Goal: Information Seeking & Learning: Learn about a topic

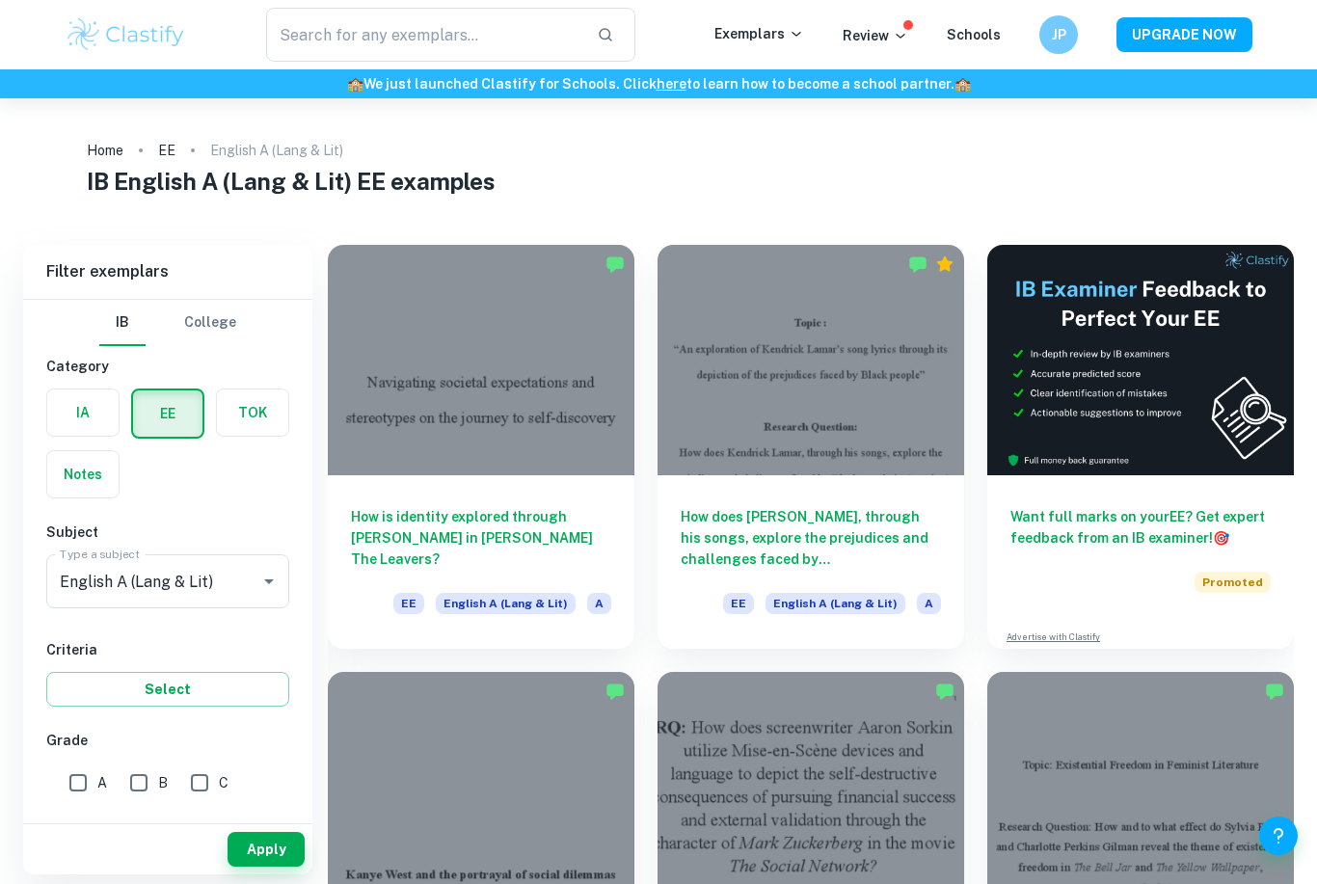
click at [797, 547] on h6 "How does [PERSON_NAME], through his songs, explore the prejudices and challenge…" at bounding box center [811, 538] width 260 height 64
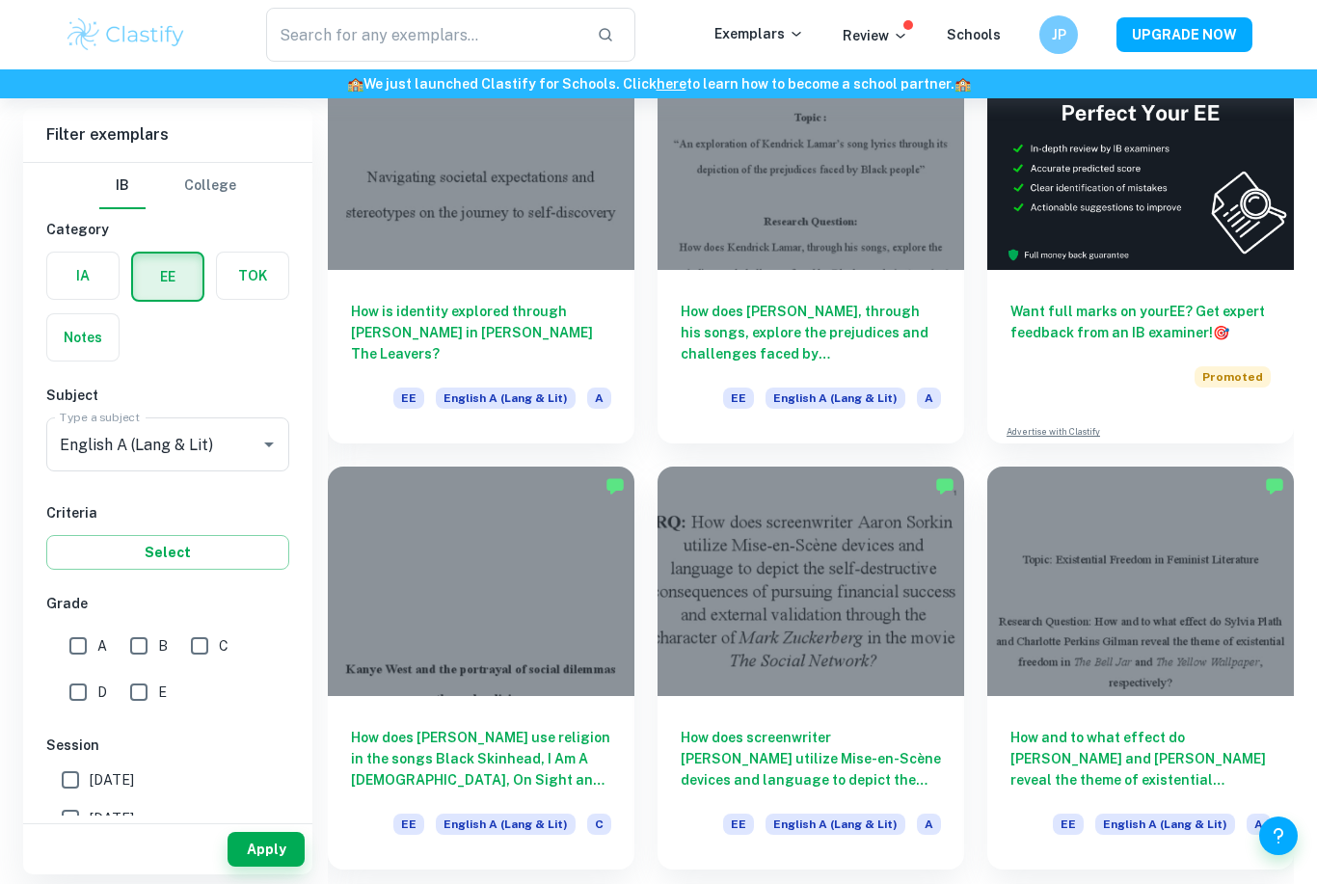
scroll to position [162, 0]
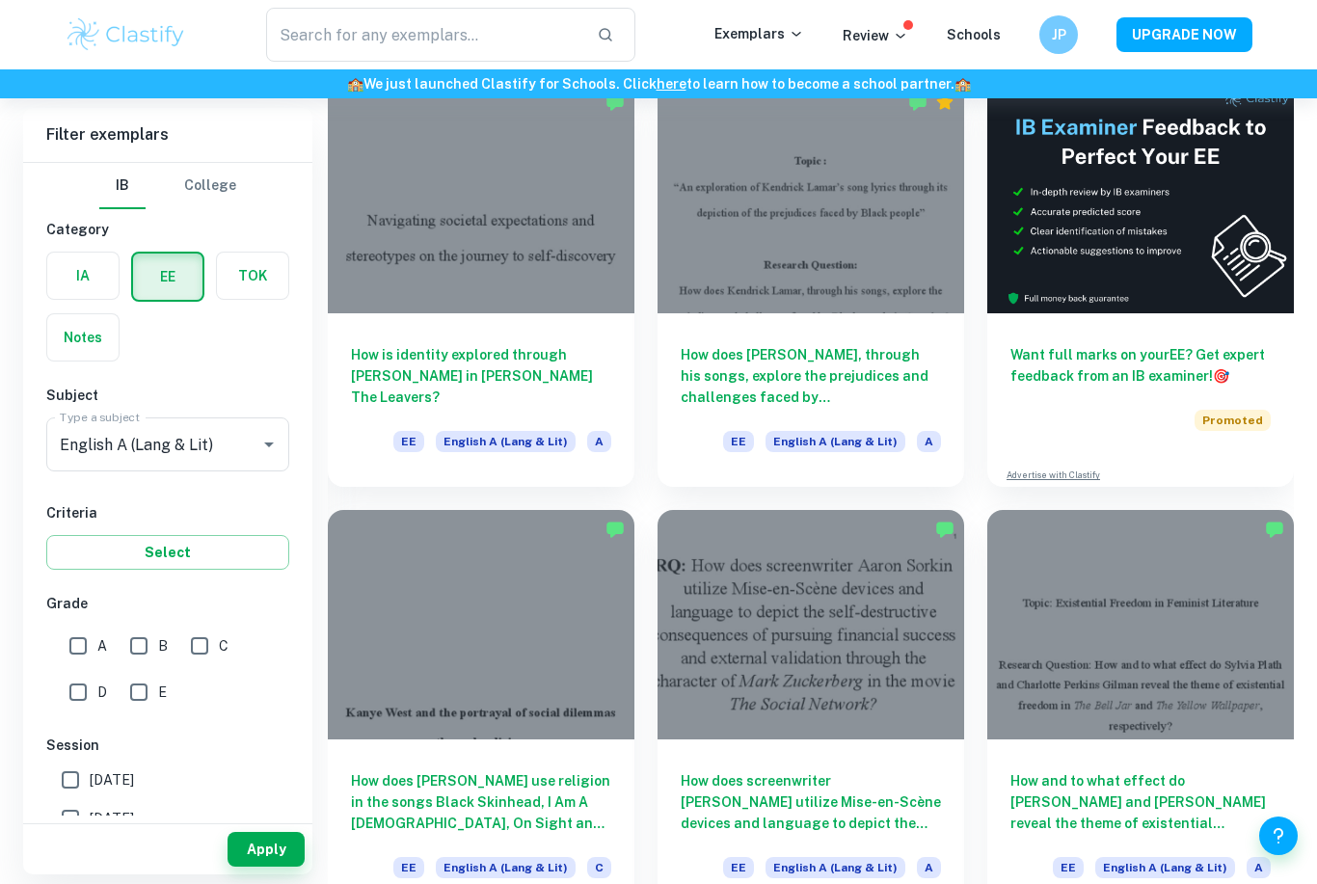
click at [518, 304] on div at bounding box center [481, 198] width 307 height 230
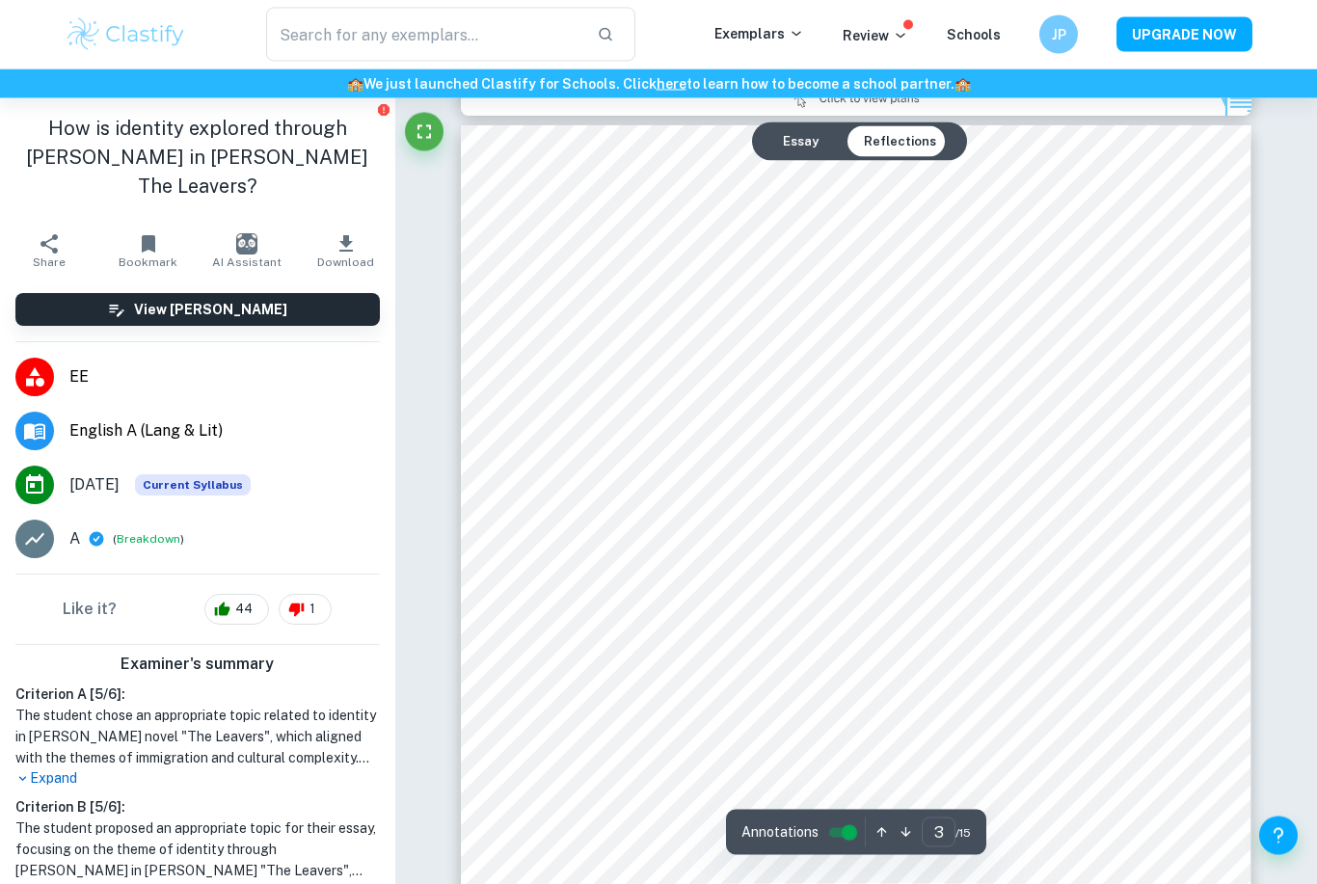
scroll to position [2499, 0]
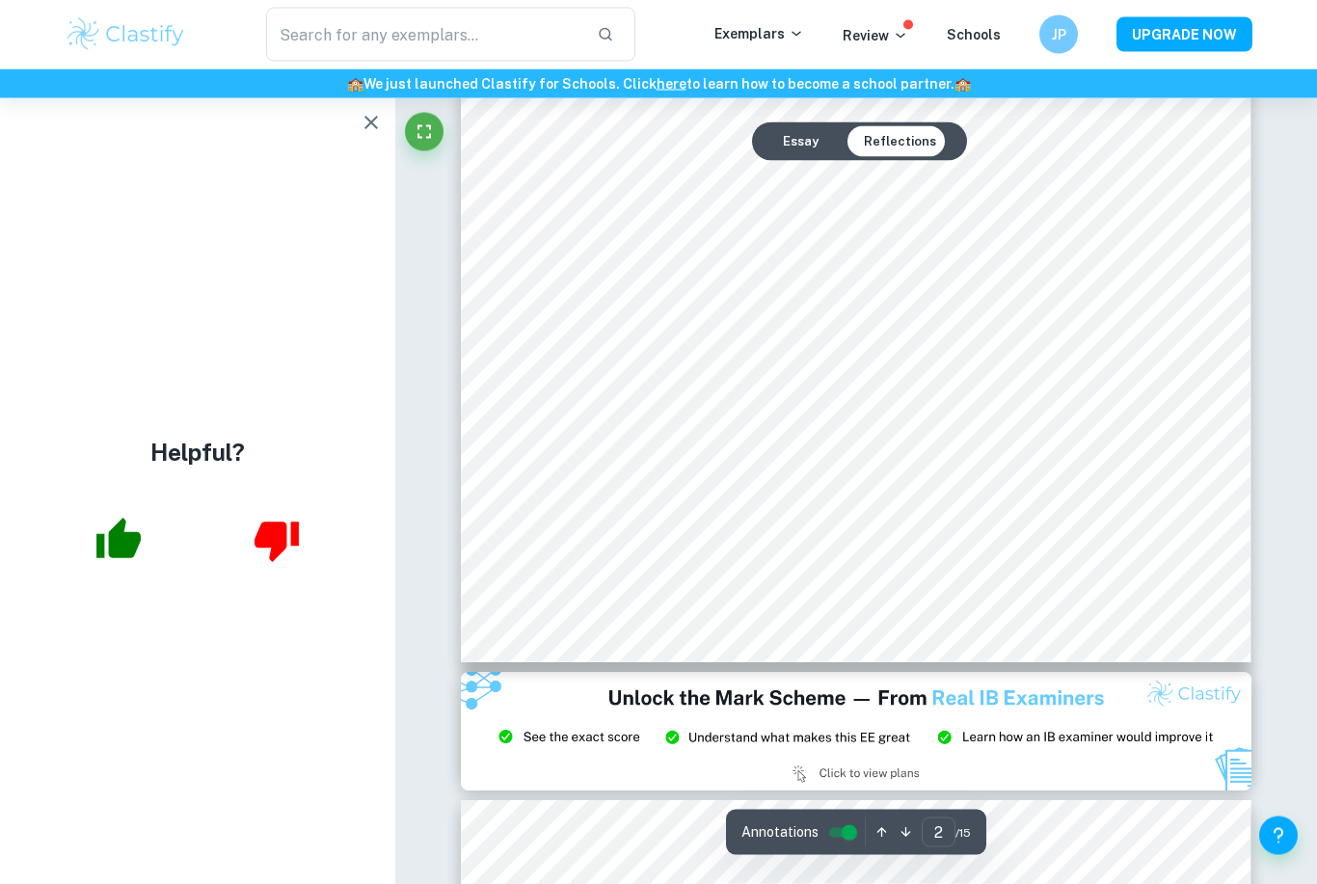
scroll to position [0, 0]
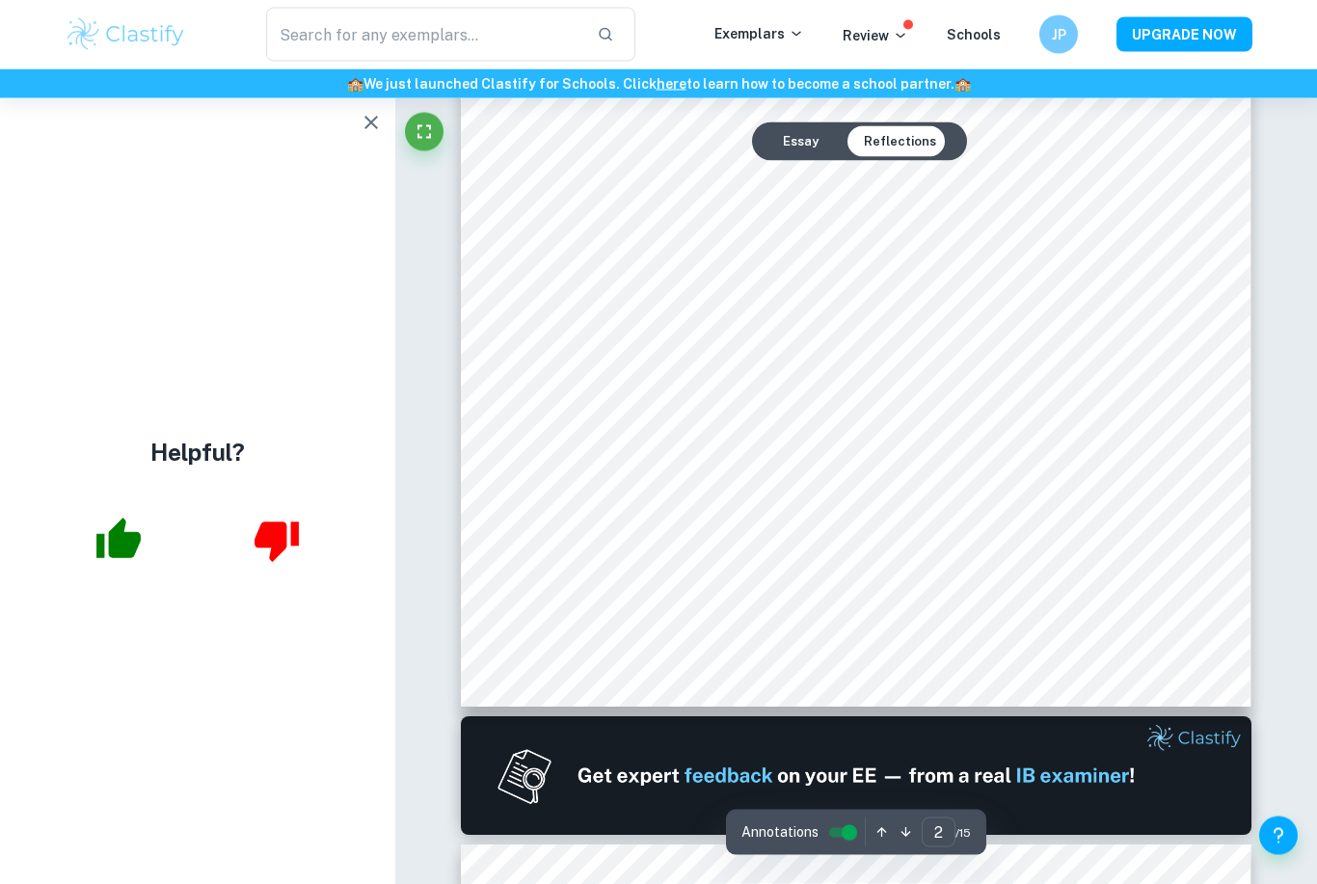
type input "1"
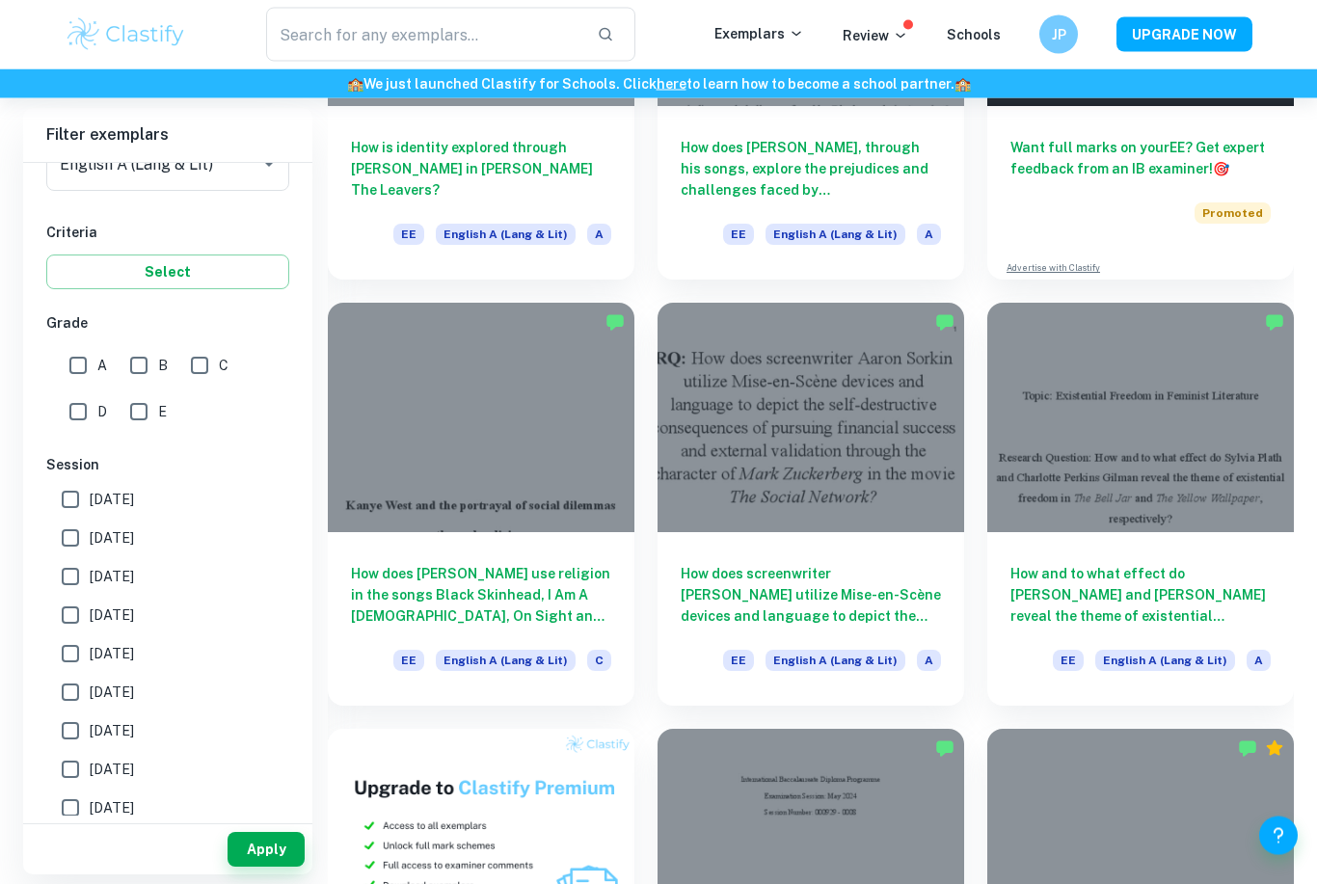
scroll to position [369, 0]
click at [471, 532] on div "How does [PERSON_NAME] use religion in the songs Black Skinhead, I Am A [DEMOGR…" at bounding box center [481, 619] width 307 height 174
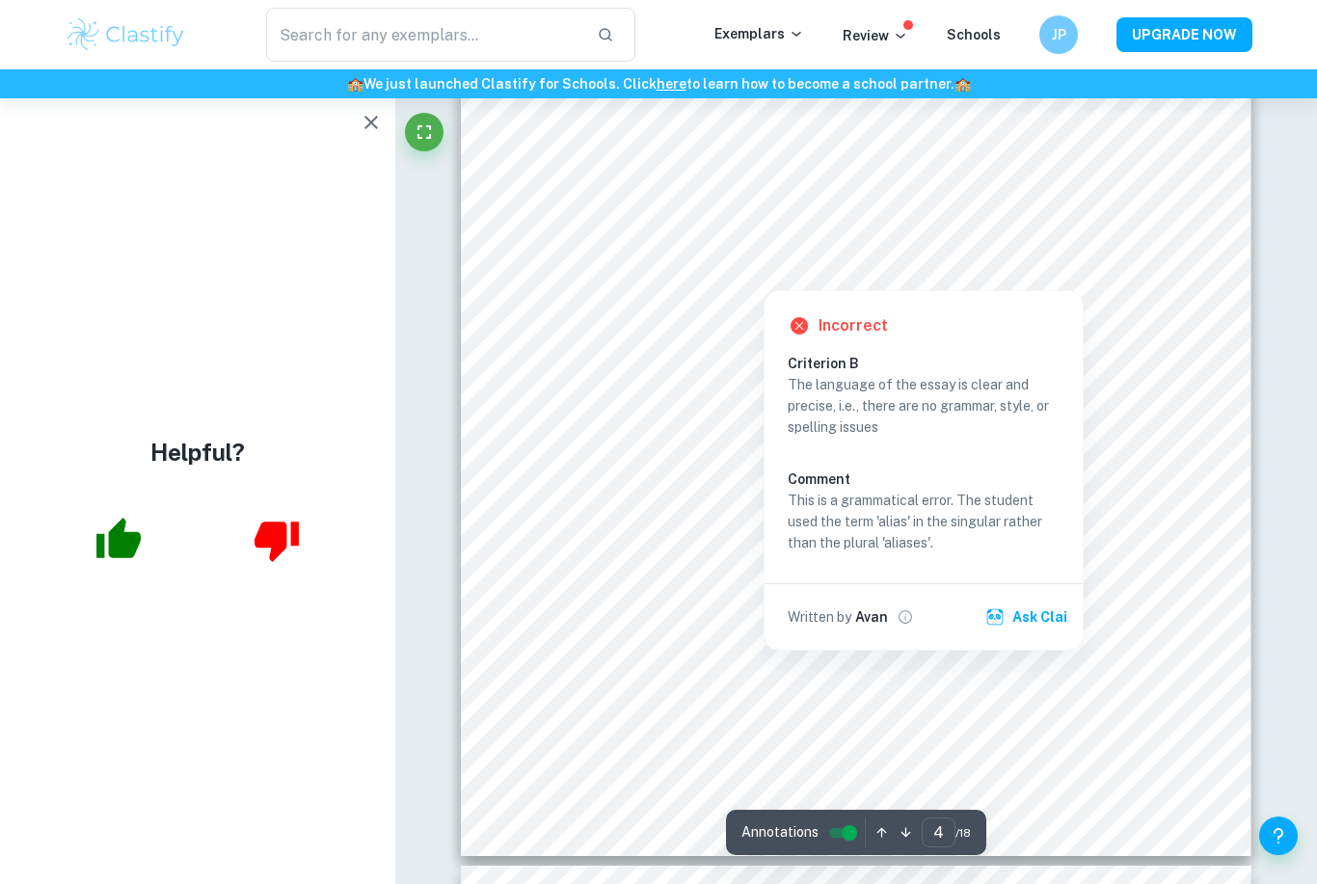
scroll to position [4013, 0]
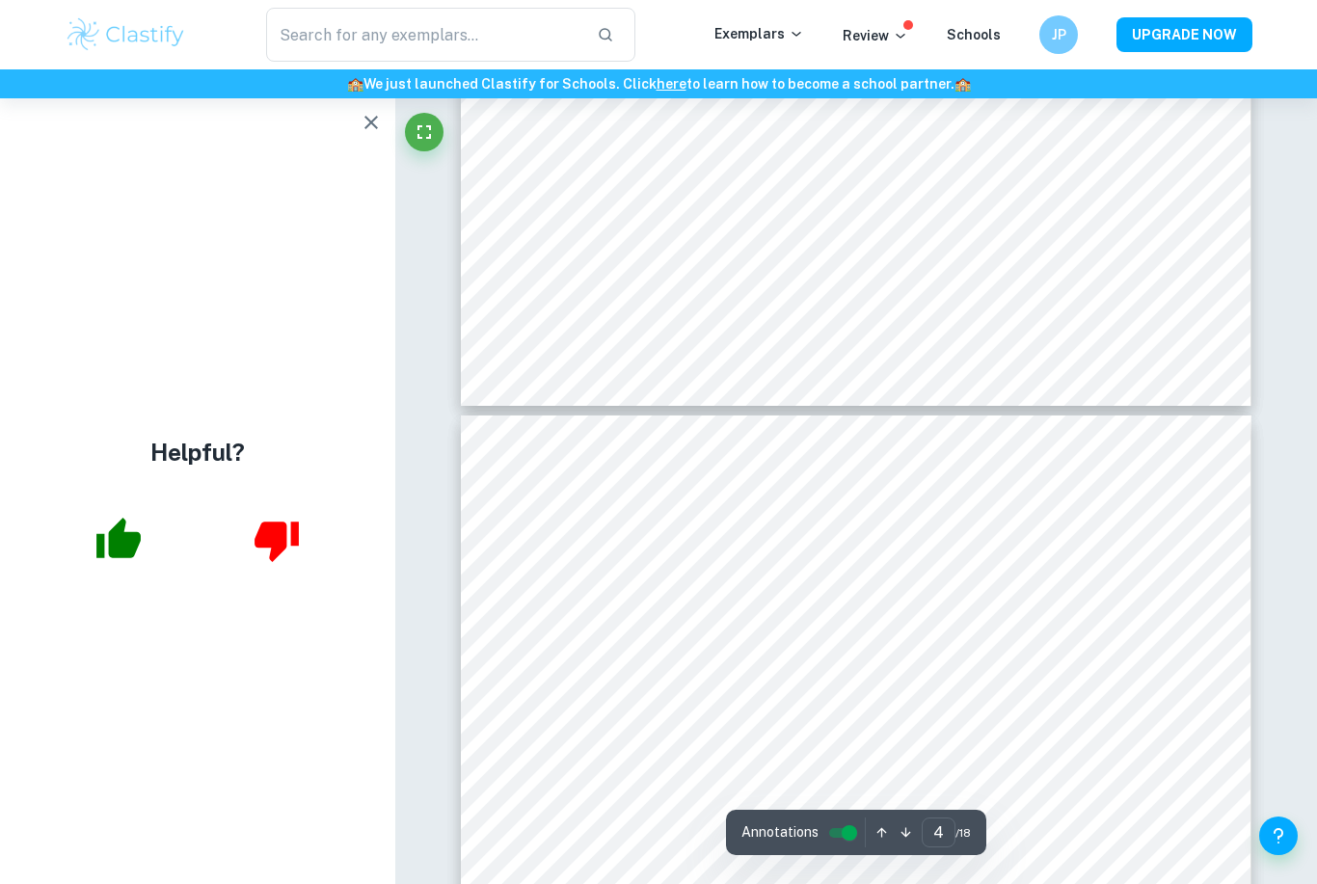
type input "3"
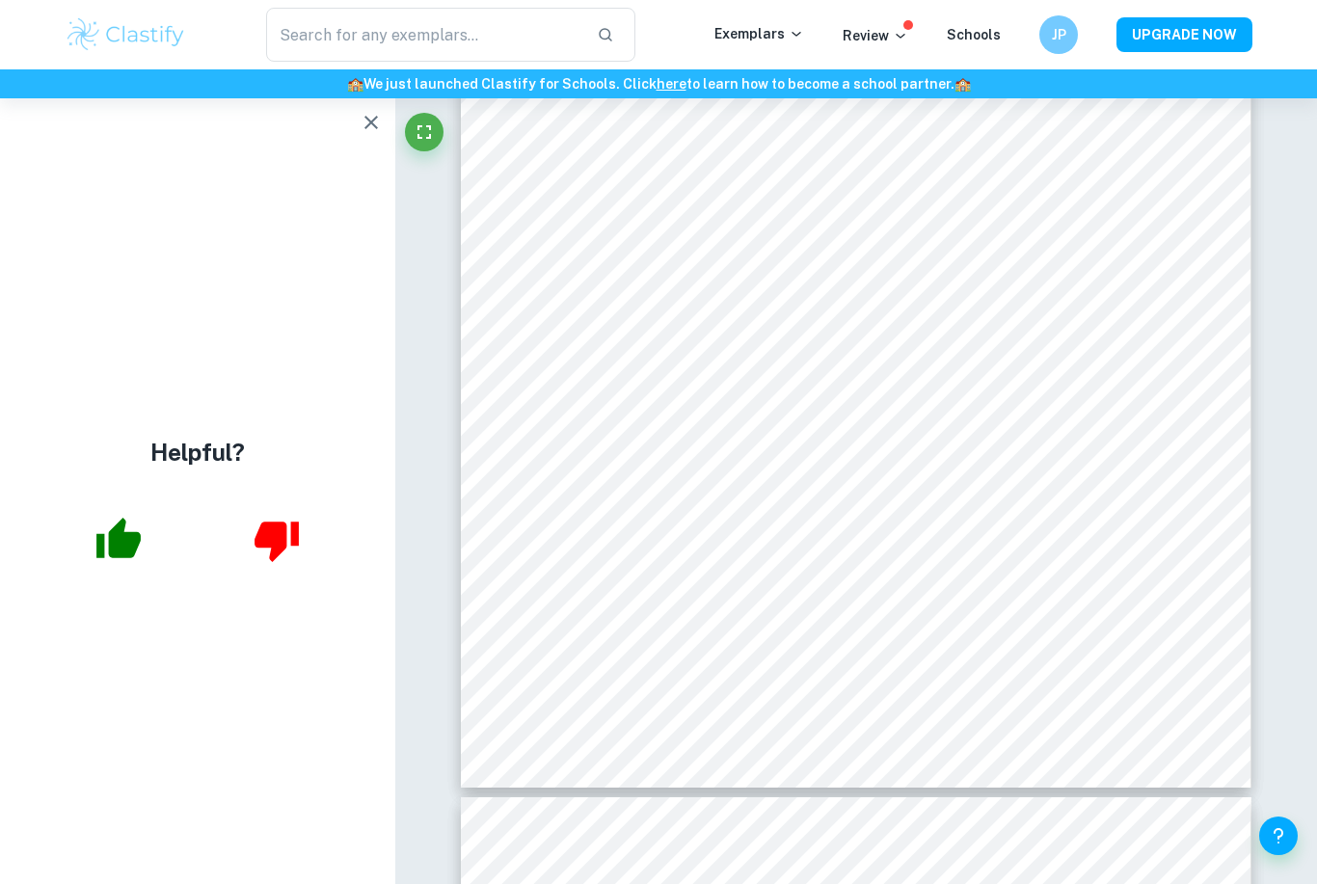
scroll to position [2951, 0]
